Goal: Browse casually: Explore the website without a specific task or goal

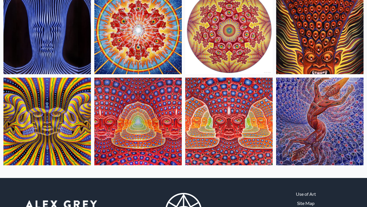
scroll to position [259, 0]
click at [141, 116] on img at bounding box center [137, 120] width 87 height 87
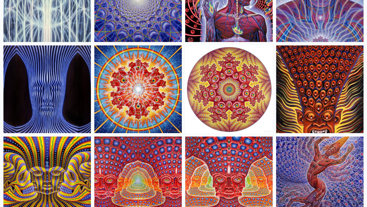
scroll to position [3, 0]
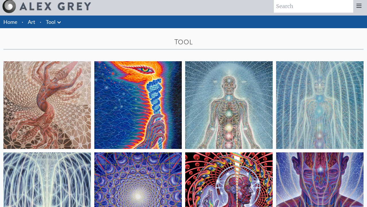
click at [56, 8] on img at bounding box center [55, 6] width 71 height 8
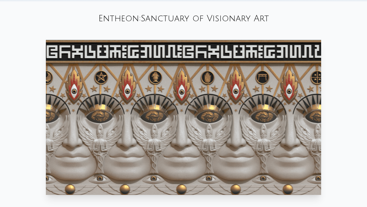
scroll to position [270, 0]
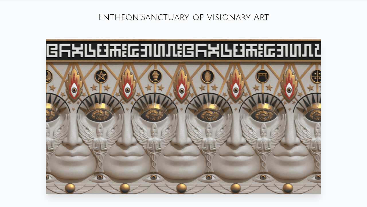
click at [98, 107] on video "Your browser does not support the video tag." at bounding box center [183, 116] width 275 height 155
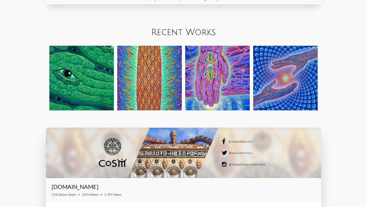
scroll to position [646, 0]
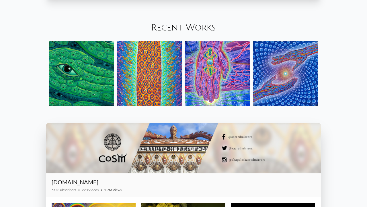
click at [105, 55] on img at bounding box center [81, 73] width 65 height 65
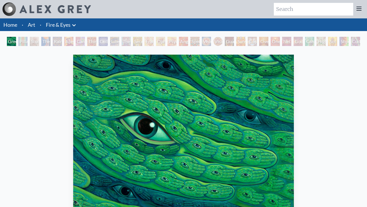
click at [26, 43] on div "Pillar of Awareness" at bounding box center [22, 41] width 9 height 9
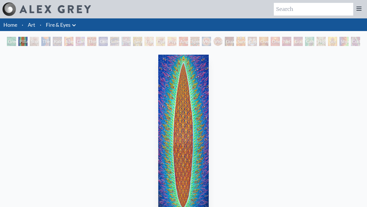
click at [34, 42] on div "Study for the Great Turn" at bounding box center [34, 41] width 9 height 9
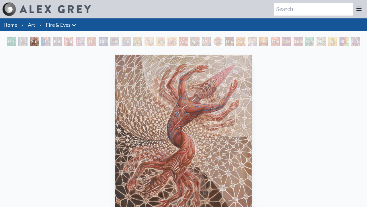
click at [49, 40] on div "The Torch" at bounding box center [45, 41] width 9 height 9
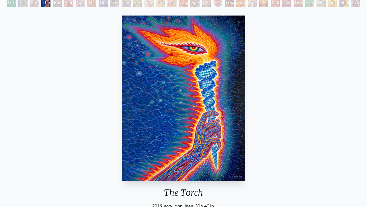
scroll to position [40, 0]
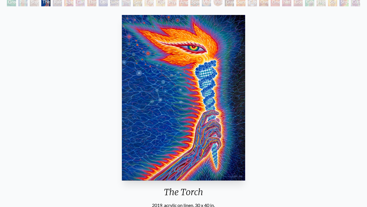
click at [60, 6] on div "Green Hand Pillar of Awareness Study for the Great Turn The Torch Rainbow Eye R…" at bounding box center [184, 2] width 356 height 11
click at [59, 5] on div "Rainbow Eye Ripple" at bounding box center [57, 1] width 9 height 9
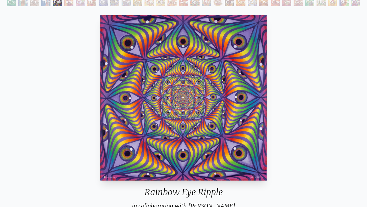
click at [73, 2] on div "Aperture" at bounding box center [68, 1] width 9 height 9
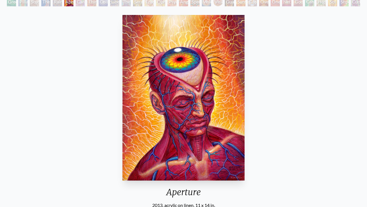
click at [83, 3] on div "Cannabis Sutra" at bounding box center [80, 1] width 9 height 9
